Goal: Find specific page/section: Find specific page/section

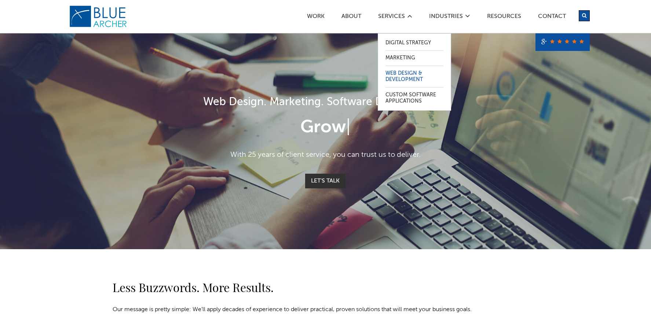
click at [407, 77] on link "Web Design & Development" at bounding box center [414, 76] width 58 height 21
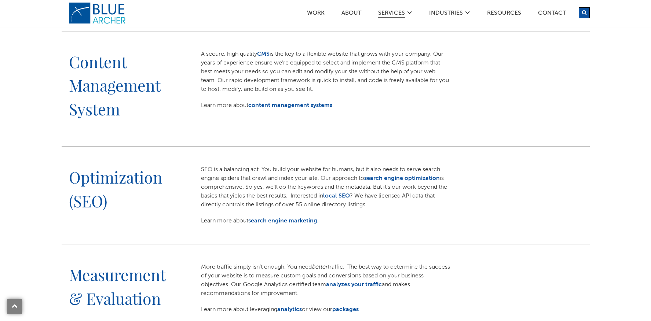
scroll to position [527, 0]
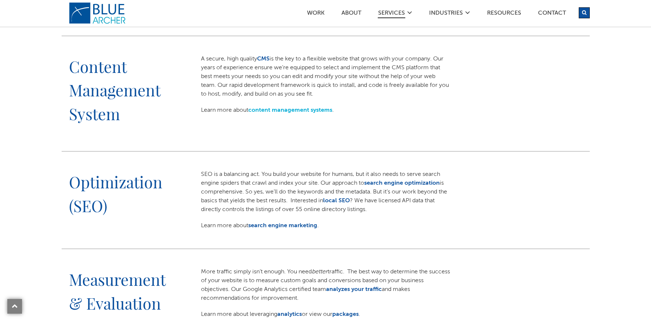
click at [304, 107] on link "content management systems" at bounding box center [290, 110] width 84 height 6
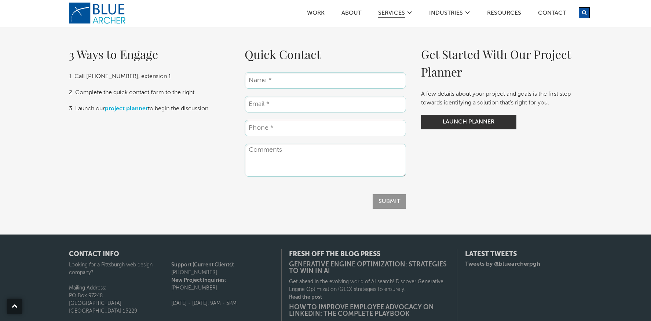
scroll to position [787, 0]
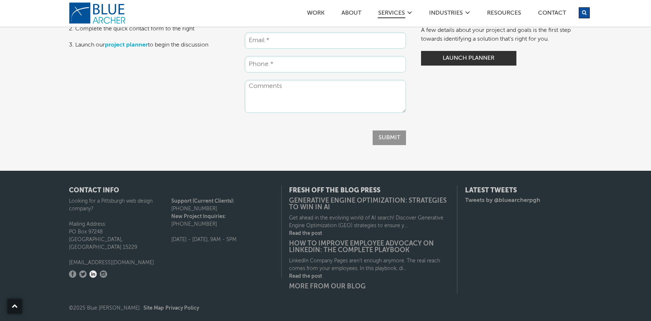
click at [92, 271] on link "LinkedIn" at bounding box center [92, 274] width 7 height 7
